Goal: Information Seeking & Learning: Understand process/instructions

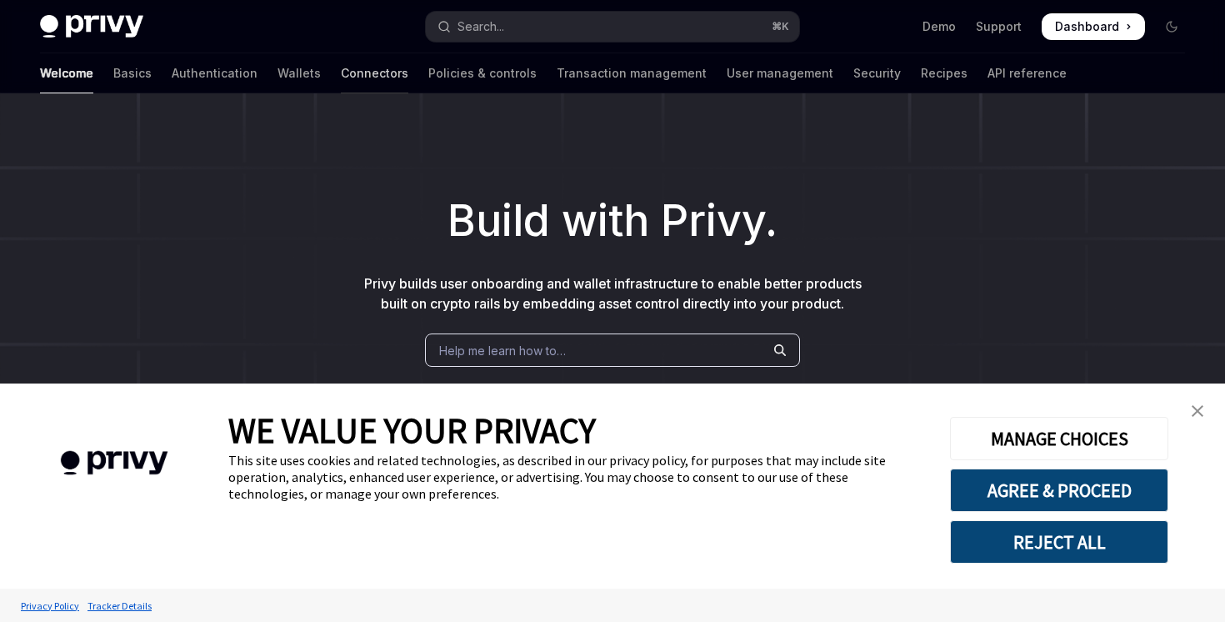
click at [341, 74] on link "Connectors" at bounding box center [375, 73] width 68 height 40
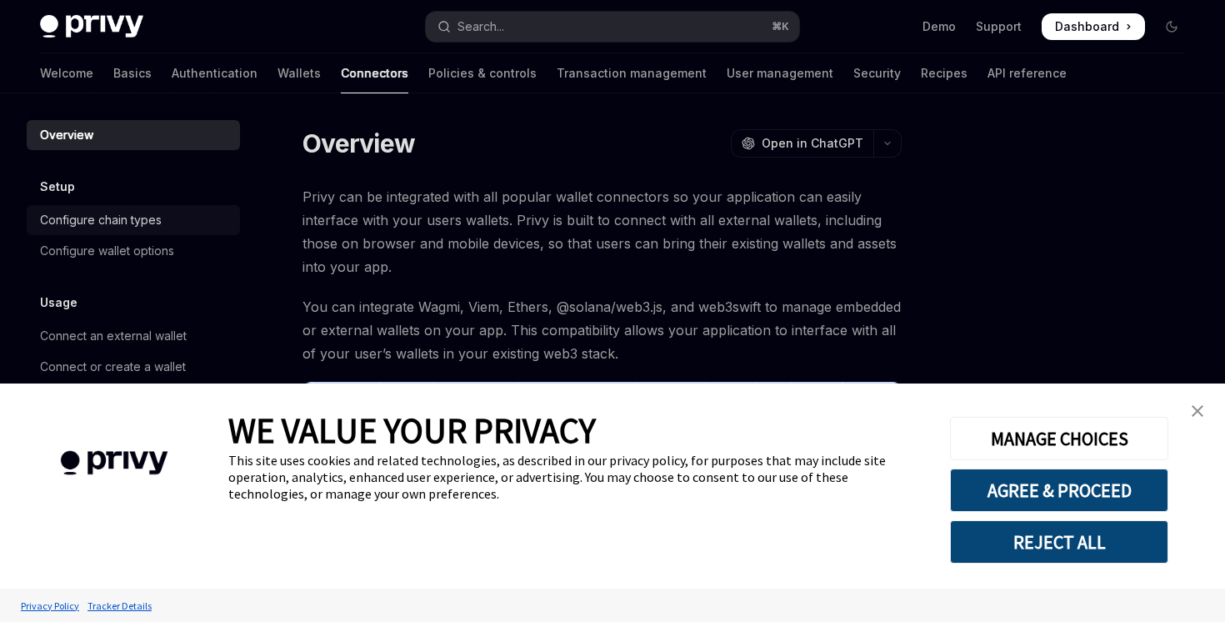
click at [109, 219] on div "Configure chain types" at bounding box center [101, 220] width 122 height 20
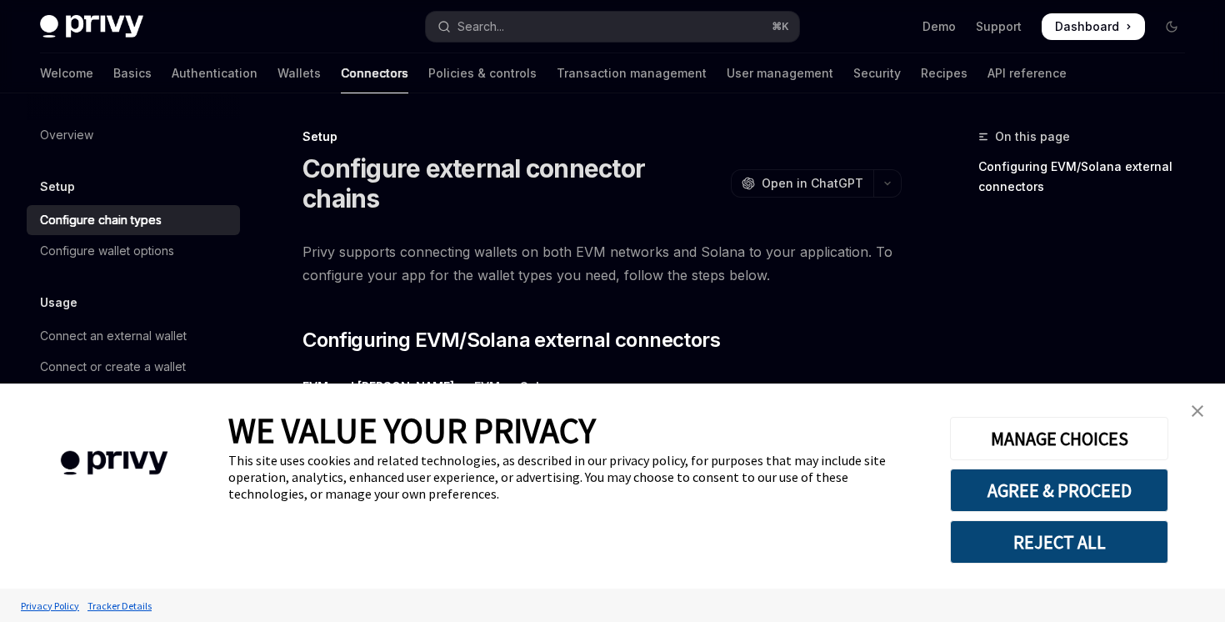
click at [1196, 409] on img "close banner" at bounding box center [1198, 411] width 12 height 12
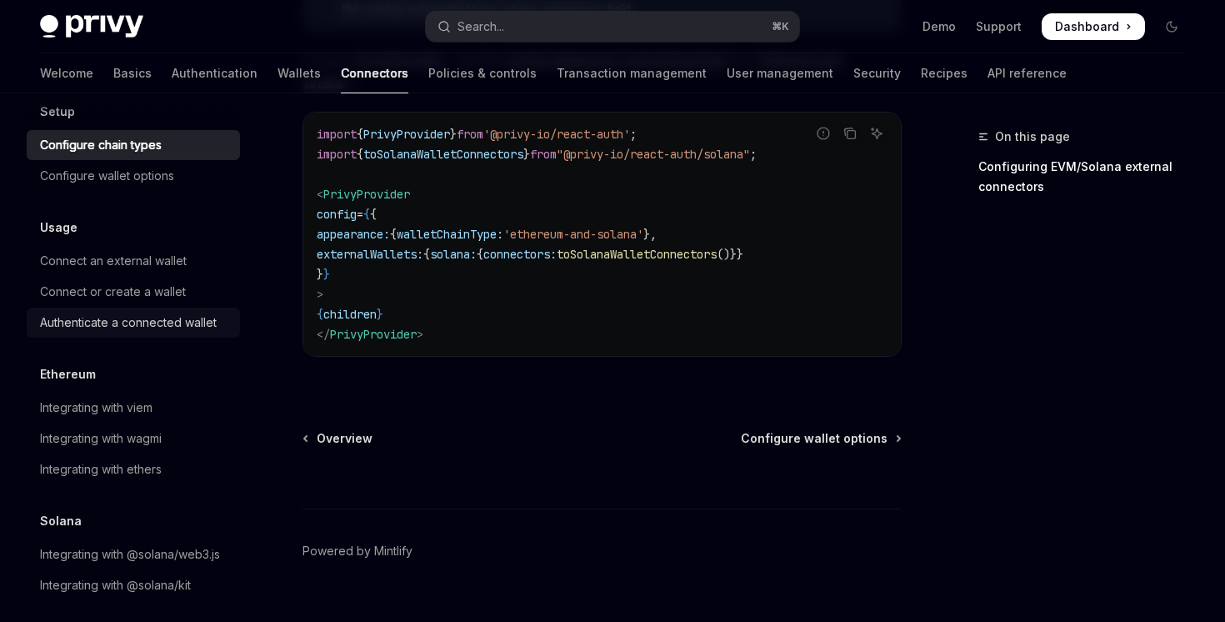
scroll to position [85, 0]
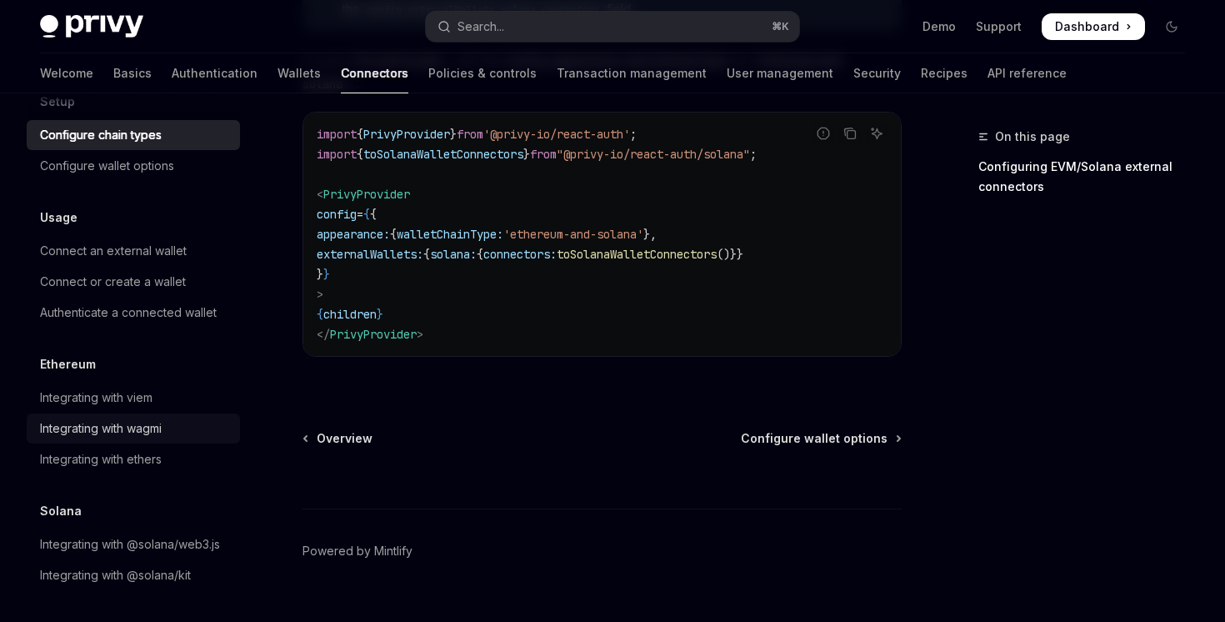
click at [115, 428] on div "Integrating with wagmi" at bounding box center [101, 428] width 122 height 20
type textarea "*"
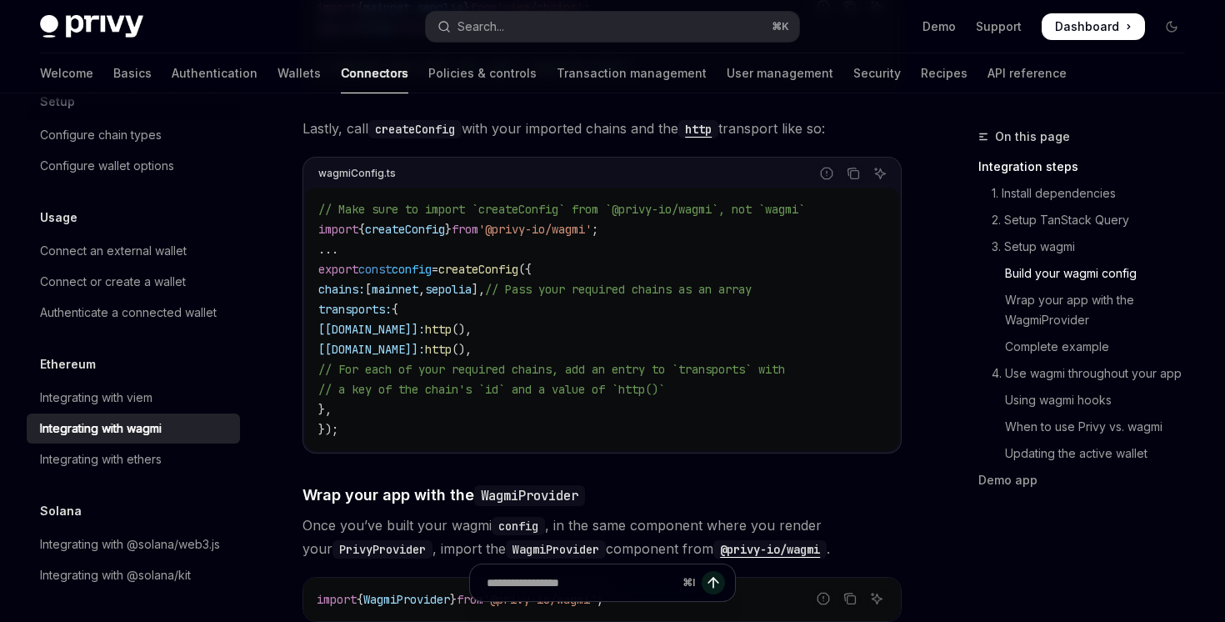
scroll to position [1889, 0]
